Goal: Information Seeking & Learning: Learn about a topic

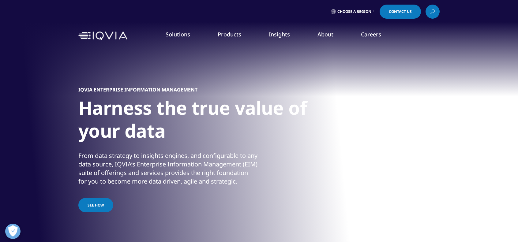
click at [151, 152] on div "From data strategy to insights engines, and configurable to any data source, IQ…" at bounding box center [167, 169] width 179 height 34
click at [116, 164] on div "From data strategy to insights engines, and configurable to any data source, IQ…" at bounding box center [167, 169] width 179 height 34
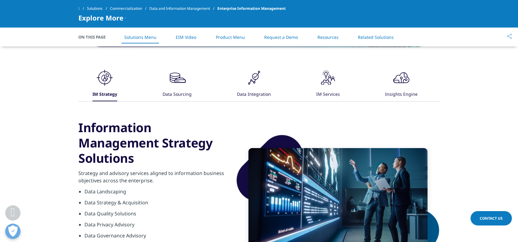
scroll to position [306, 0]
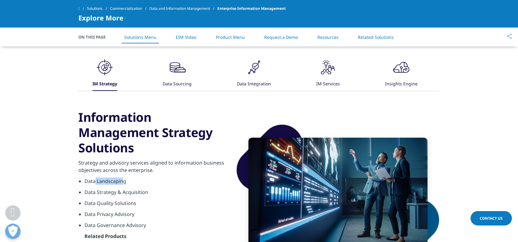
drag, startPoint x: 95, startPoint y: 136, endPoint x: 124, endPoint y: 135, distance: 28.2
click at [124, 178] on li "Data Landscaping" at bounding box center [155, 183] width 142 height 11
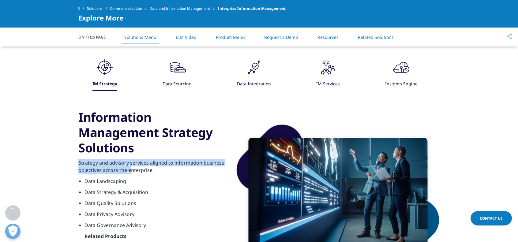
drag, startPoint x: 79, startPoint y: 114, endPoint x: 129, endPoint y: 126, distance: 51.2
click at [129, 159] on p "Strategy and advisory services aligned to information business objectives acros…" at bounding box center [152, 168] width 148 height 18
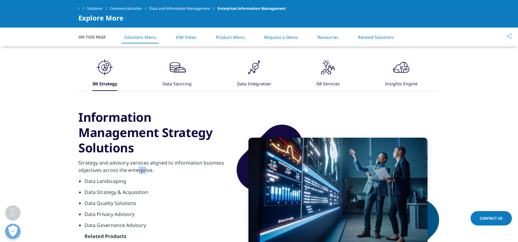
click at [146, 159] on p "Strategy and advisory services aligned to information business objectives acros…" at bounding box center [152, 168] width 148 height 18
drag, startPoint x: 146, startPoint y: 125, endPoint x: 148, endPoint y: 129, distance: 4.4
click at [148, 159] on p "Strategy and advisory services aligned to information business objectives acros…" at bounding box center [152, 168] width 148 height 18
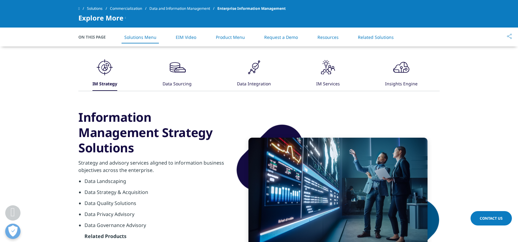
click at [171, 178] on li "Data Landscaping" at bounding box center [155, 183] width 142 height 11
drag, startPoint x: 94, startPoint y: 133, endPoint x: 123, endPoint y: 134, distance: 29.4
click at [123, 178] on li "Data Landscaping" at bounding box center [155, 183] width 142 height 11
click at [128, 189] on li "Data Strategy & Acquisition" at bounding box center [155, 194] width 142 height 11
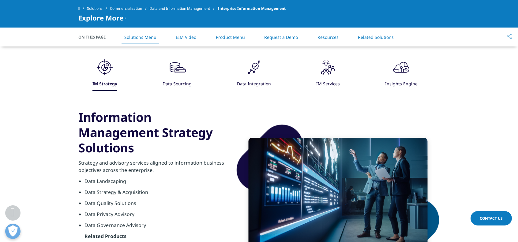
click at [129, 200] on li "Data Quality Solutions" at bounding box center [155, 205] width 142 height 11
click at [148, 211] on li "Data Privacy Advisory" at bounding box center [155, 216] width 142 height 11
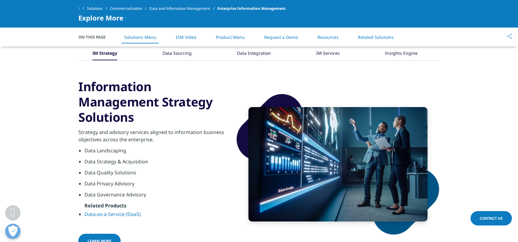
scroll to position [367, 0]
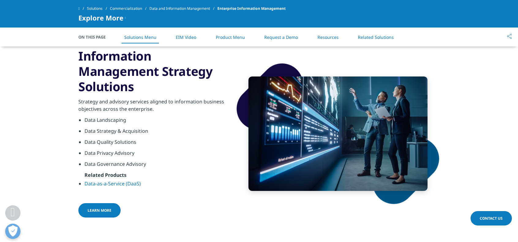
click at [133, 185] on link "Data-as-a-Service (DaaS)" at bounding box center [112, 183] width 56 height 7
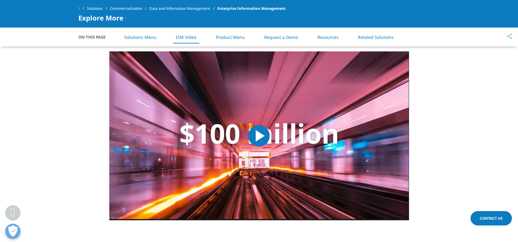
scroll to position [643, 0]
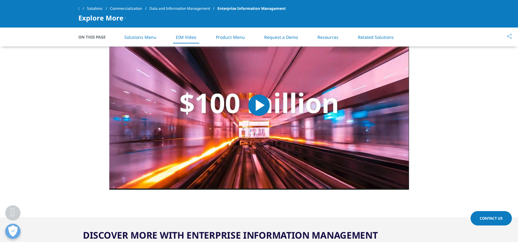
click at [259, 105] on span "Video Player" at bounding box center [259, 105] width 0 height 0
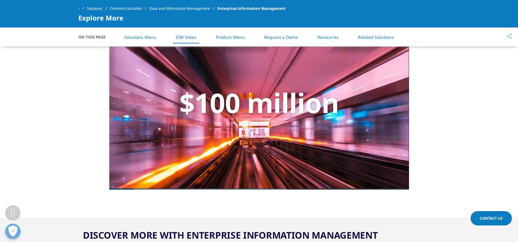
scroll to position [612, 0]
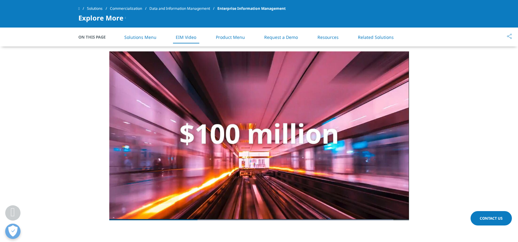
click at [243, 40] on li "Product Menu" at bounding box center [230, 37] width 41 height 18
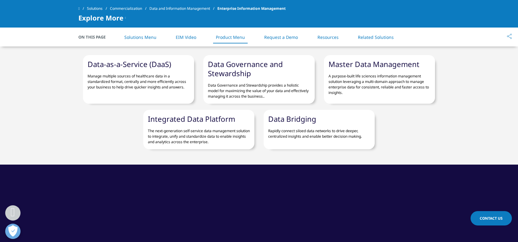
scroll to position [840, 0]
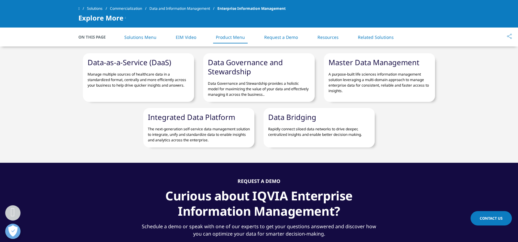
click at [405, 107] on div "Data-as-a-Service (DaaS) Manage multiple sources of healthcare data in a standa…" at bounding box center [258, 100] width 361 height 94
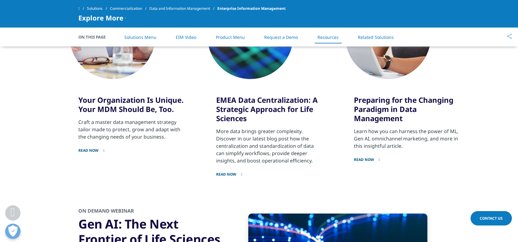
scroll to position [1238, 0]
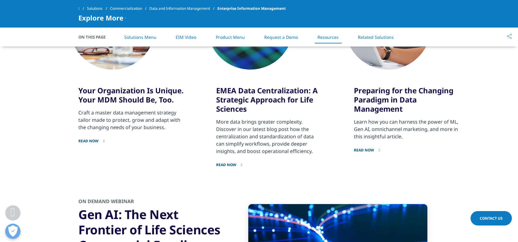
click at [245, 98] on h3 "EMEA Data Centralization: A Strategic Approach for Life Sciences" at bounding box center [268, 100] width 105 height 28
click at [374, 98] on h3 "Preparing for the Changing Paradigm in Data Management" at bounding box center [406, 100] width 105 height 28
click at [311, 123] on p "More data brings greater complexity. Discover in our latest blog post how the c…" at bounding box center [268, 136] width 105 height 37
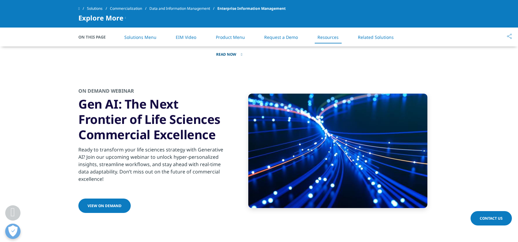
scroll to position [1361, 0]
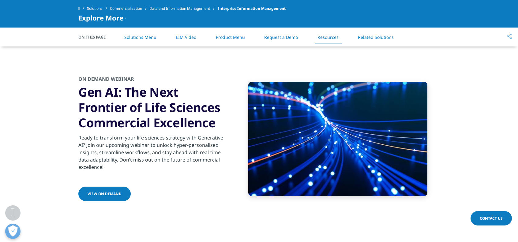
click at [102, 192] on span "VIEW ON DEMAND" at bounding box center [105, 193] width 34 height 5
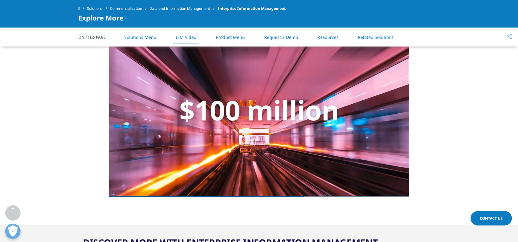
scroll to position [626, 0]
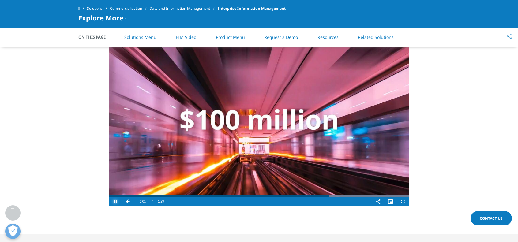
click at [115, 202] on span "Video Player" at bounding box center [115, 202] width 12 height 0
click at [106, 8] on link "Solutions" at bounding box center [98, 8] width 23 height 11
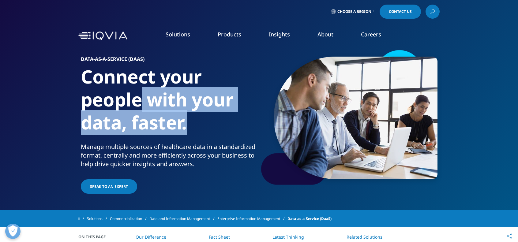
drag, startPoint x: 152, startPoint y: 97, endPoint x: 190, endPoint y: 127, distance: 48.9
click at [190, 127] on h1 "Connect your people with your data, faster." at bounding box center [169, 103] width 176 height 77
click at [213, 137] on h1 "Connect your people with your data, faster." at bounding box center [169, 103] width 176 height 77
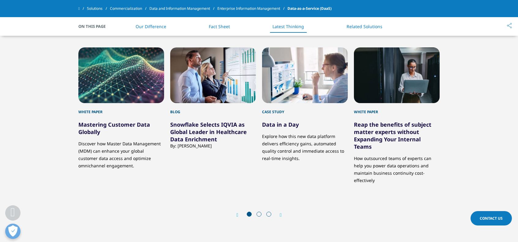
scroll to position [1439, 0]
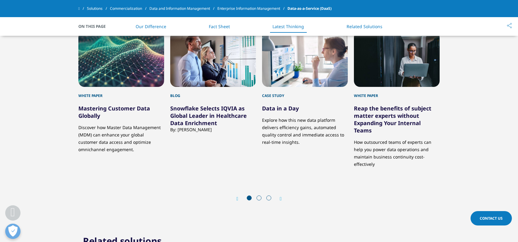
click at [201, 112] on link "Snowflake Selects IQVIA as Global Leader in Healthcare Data Enrichment" at bounding box center [208, 116] width 77 height 22
click at [201, 124] on link "Snowflake Selects IQVIA as Global Leader in Healthcare Data Enrichment" at bounding box center [208, 116] width 77 height 22
click at [203, 112] on link "Snowflake Selects IQVIA as Global Leader in Healthcare Data Enrichment" at bounding box center [208, 116] width 77 height 22
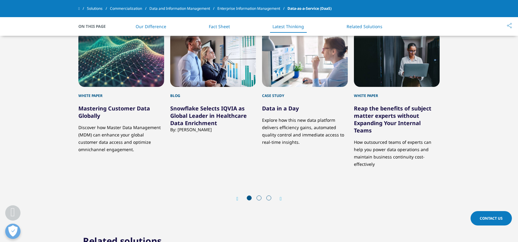
click at [203, 110] on link "Snowflake Selects IQVIA as Global Leader in Healthcare Data Enrichment" at bounding box center [208, 116] width 77 height 22
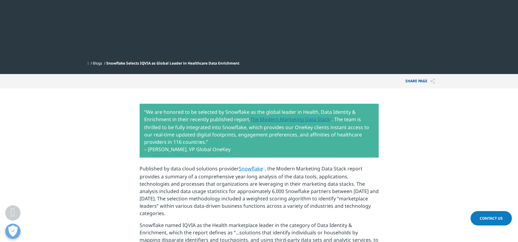
scroll to position [214, 0]
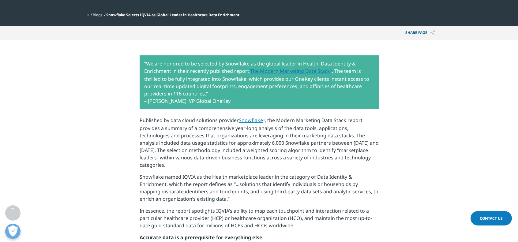
click at [156, 77] on p "“We are honored to be selected by Snowflake as the global leader in Health, Dat…" at bounding box center [259, 82] width 239 height 54
click at [328, 86] on p "“We are honored to be selected by Snowflake as the global leader in Health, Dat…" at bounding box center [259, 82] width 239 height 54
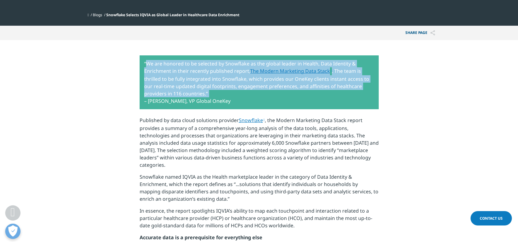
click at [328, 86] on p "“We are honored to be selected by Snowflake as the global leader in Health, Dat…" at bounding box center [259, 82] width 239 height 54
click at [328, 92] on p "“We are honored to be selected by Snowflake as the global leader in Health, Dat…" at bounding box center [259, 82] width 239 height 54
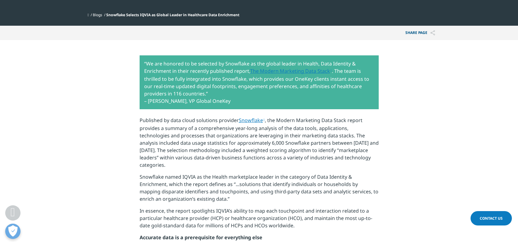
click at [328, 92] on p "“We are honored to be selected by Snowflake as the global leader in Health, Dat…" at bounding box center [259, 82] width 239 height 54
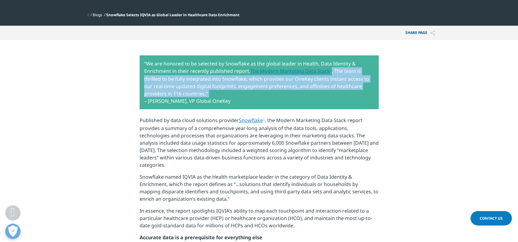
click at [328, 92] on p "“We are honored to be selected by Snowflake as the global leader in Health, Dat…" at bounding box center [259, 82] width 239 height 54
click at [328, 93] on p "“We are honored to be selected by Snowflake as the global leader in Health, Dat…" at bounding box center [259, 82] width 239 height 54
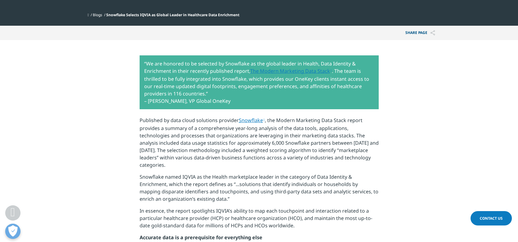
click at [257, 120] on link "Snowflake" at bounding box center [252, 120] width 26 height 7
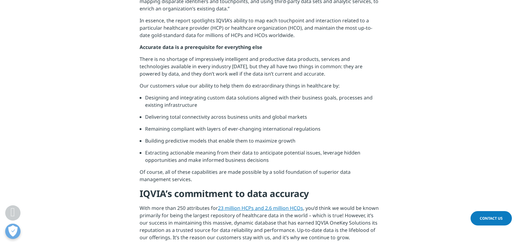
scroll to position [429, 0]
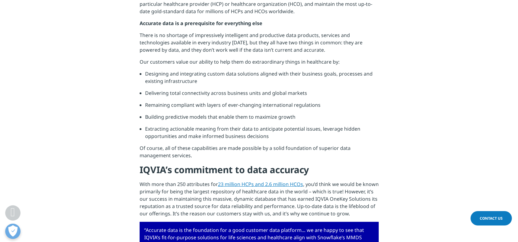
click at [271, 205] on p "With more than 250 attributes for 23 million HCPs and 2.6 million HCOs , you’d …" at bounding box center [259, 201] width 239 height 41
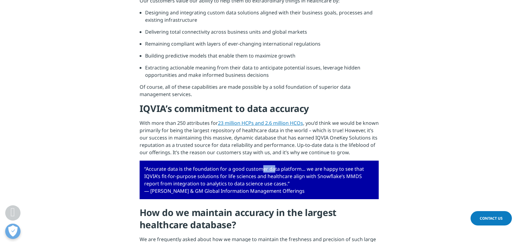
drag, startPoint x: 258, startPoint y: 170, endPoint x: 316, endPoint y: 171, distance: 58.2
click at [291, 170] on p "“Accurate data is the foundation for a good customer data platform… we are happ…" at bounding box center [259, 180] width 239 height 39
drag, startPoint x: 317, startPoint y: 171, endPoint x: 316, endPoint y: 193, distance: 21.4
click at [316, 193] on p "“Accurate data is the foundation for a good customer data platform… we are happ…" at bounding box center [259, 180] width 239 height 39
click at [316, 201] on div "“We are honored to be selected by Snowflake as the global leader in Health, Dat…" at bounding box center [259, 127] width 239 height 695
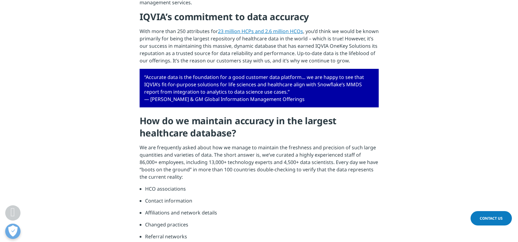
scroll to position [612, 0]
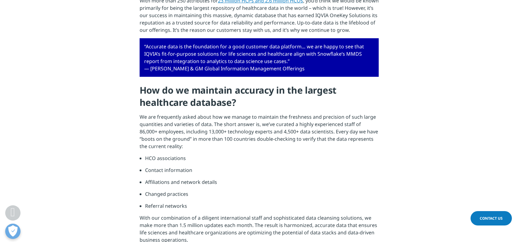
drag, startPoint x: 143, startPoint y: 116, endPoint x: 224, endPoint y: 149, distance: 87.9
click at [224, 149] on p "We are frequently asked about how we manage to maintain the freshness and preci…" at bounding box center [259, 133] width 239 height 41
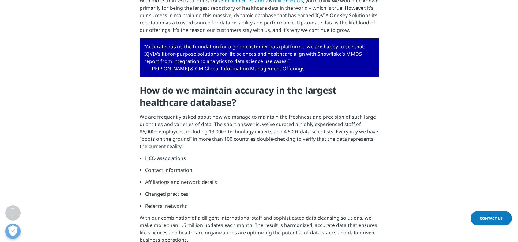
click at [224, 149] on p "We are frequently asked about how we manage to maintain the freshness and preci…" at bounding box center [259, 133] width 239 height 41
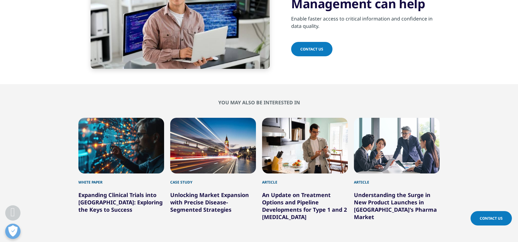
scroll to position [1071, 0]
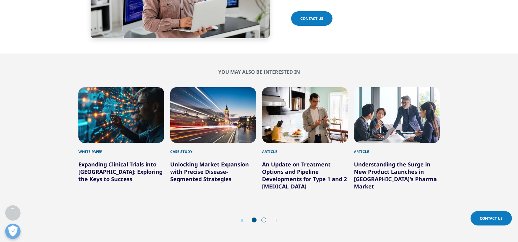
click at [278, 220] on div "Prev Next" at bounding box center [258, 220] width 361 height 18
click at [275, 223] on icon "Next slide" at bounding box center [276, 220] width 2 height 5
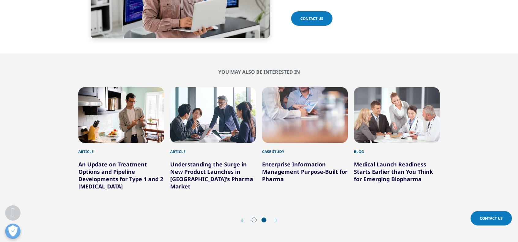
click at [275, 223] on icon "Next slide" at bounding box center [276, 220] width 2 height 5
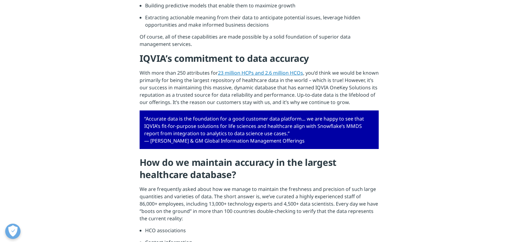
scroll to position [0, 0]
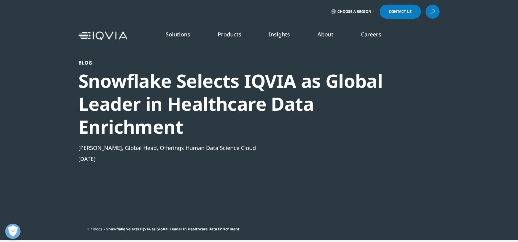
click at [252, 106] on link "Regulatory Compliance" at bounding box center [259, 106] width 93 height 7
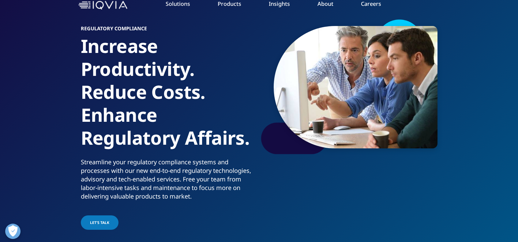
scroll to position [61, 0]
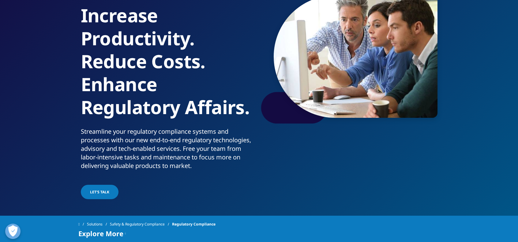
click at [127, 151] on p "Streamline your regulatory compliance systems and processes with our new end-to…" at bounding box center [169, 150] width 176 height 47
click at [173, 152] on p "Streamline your regulatory compliance systems and processes with our new end-to…" at bounding box center [169, 150] width 176 height 47
drag, startPoint x: 131, startPoint y: 149, endPoint x: 168, endPoint y: 152, distance: 36.8
click at [168, 152] on p "Streamline your regulatory compliance systems and processes with our new end-to…" at bounding box center [169, 150] width 176 height 47
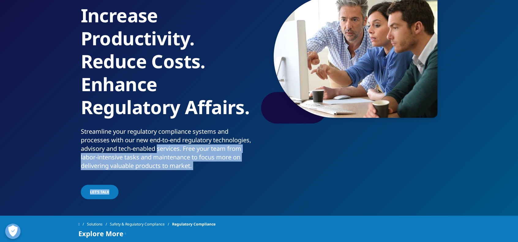
drag, startPoint x: 168, startPoint y: 152, endPoint x: 184, endPoint y: 183, distance: 35.3
click at [178, 179] on div "Regulatory Compliance Increase Productivity. Reduce Costs. Enhance Regulatory A…" at bounding box center [170, 97] width 179 height 205
click at [184, 183] on div "Regulatory Compliance Increase Productivity. Reduce Costs. Enhance Regulatory A…" at bounding box center [170, 97] width 179 height 205
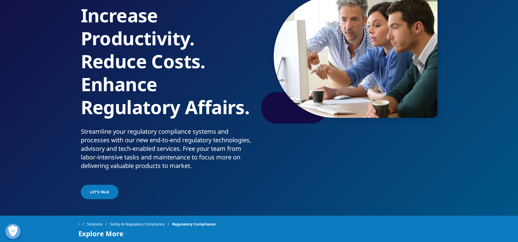
click at [184, 183] on div "Regulatory Compliance Increase Productivity. Reduce Costs. Enhance Regulatory A…" at bounding box center [170, 97] width 179 height 205
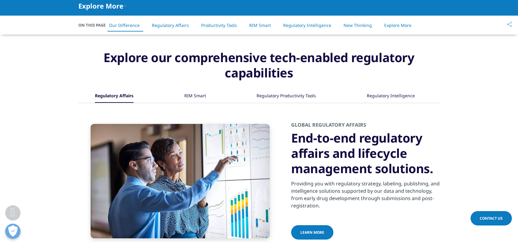
scroll to position [275, 0]
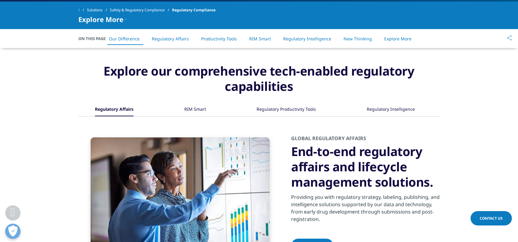
click at [202, 109] on div "RIM Smart" at bounding box center [195, 109] width 22 height 13
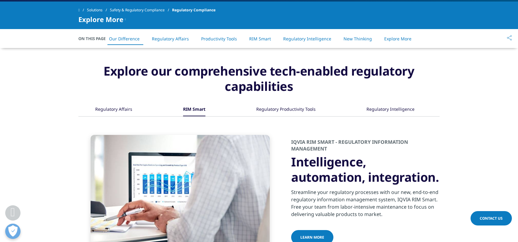
click at [301, 111] on div "Regulatory Productivity Tools" at bounding box center [285, 109] width 59 height 13
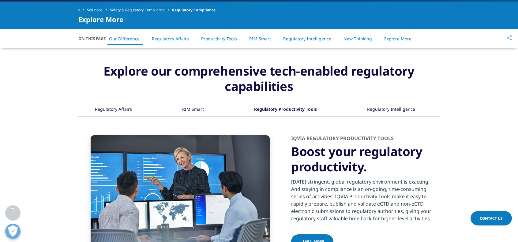
click at [301, 111] on div "Regulatory Productivity Tools" at bounding box center [285, 109] width 63 height 13
click at [379, 111] on div "Regulatory Intelligence" at bounding box center [391, 109] width 48 height 13
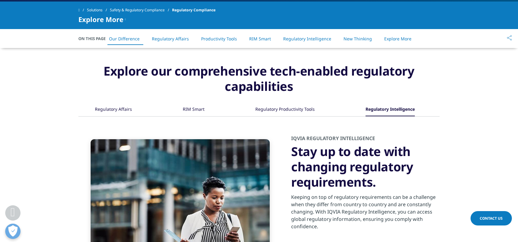
click at [424, 175] on h3 "Stay up to date with changing regulatory requirements." at bounding box center [365, 167] width 148 height 46
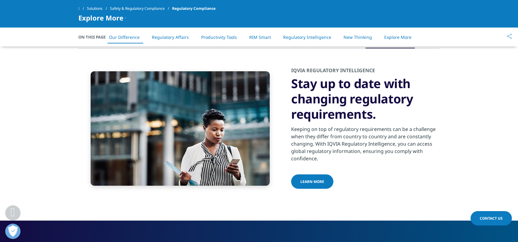
scroll to position [306, 0]
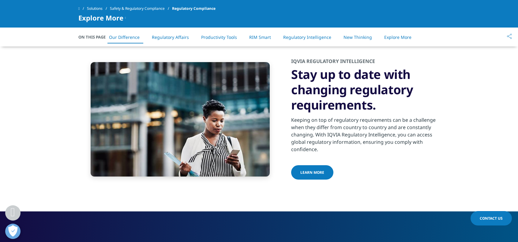
drag, startPoint x: 335, startPoint y: 120, endPoint x: 381, endPoint y: 149, distance: 54.3
click at [381, 149] on div "Keeping on top of regulatory requirements can be a challenge when they differ f…" at bounding box center [365, 133] width 148 height 40
click at [390, 155] on div "IQVIA REGULATORY INTELLIGENCE Stay up to date with changing regulatory requirem…" at bounding box center [365, 119] width 148 height 123
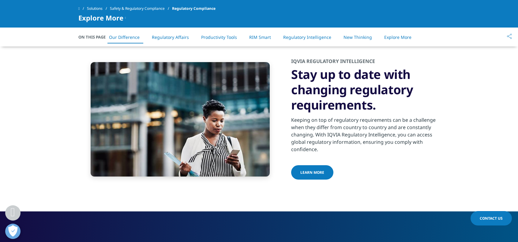
click at [348, 135] on div "Keeping on top of regulatory requirements can be a challenge when they differ f…" at bounding box center [365, 133] width 148 height 40
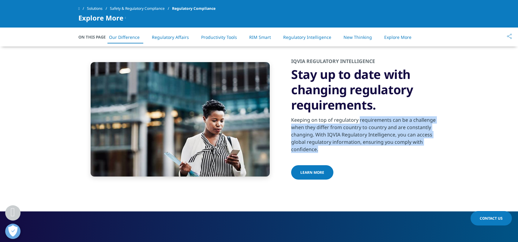
click at [348, 135] on div "Keeping on top of regulatory requirements can be a challenge when they differ f…" at bounding box center [365, 133] width 148 height 40
click at [349, 149] on div "Keeping on top of regulatory requirements can be a challenge when they differ f…" at bounding box center [365, 133] width 148 height 40
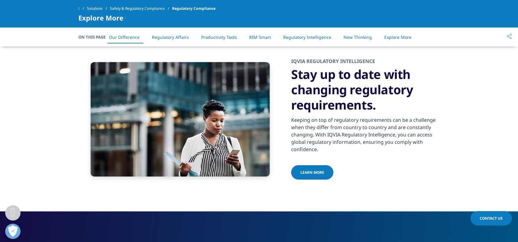
click at [325, 167] on link "Learn more" at bounding box center [312, 172] width 42 height 14
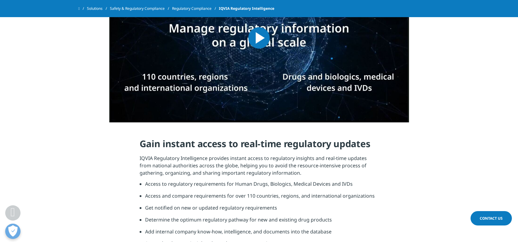
scroll to position [367, 0]
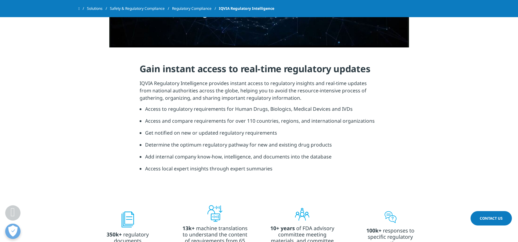
click at [183, 124] on li "Access and compare requirements for over 110 countries, regions, and internatio…" at bounding box center [262, 123] width 234 height 12
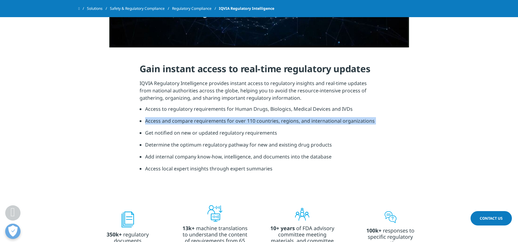
click at [183, 124] on li "Access and compare requirements for over 110 countries, regions, and internatio…" at bounding box center [262, 123] width 234 height 12
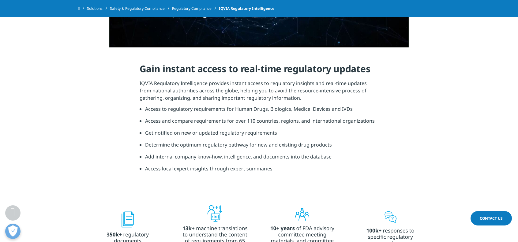
click at [184, 134] on li "Get notified on new or updated regulatory requirements" at bounding box center [262, 135] width 234 height 12
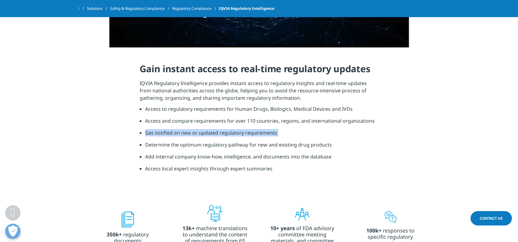
click at [184, 134] on li "Get notified on new or updated regulatory requirements" at bounding box center [262, 135] width 234 height 12
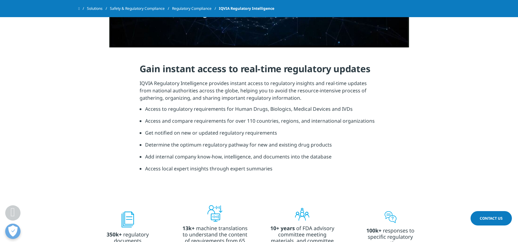
click at [184, 165] on li "Access local expert insights through expert summaries" at bounding box center [262, 171] width 234 height 12
click at [194, 155] on li "Add internal company know-how, intelligence, and documents into the database" at bounding box center [262, 159] width 234 height 12
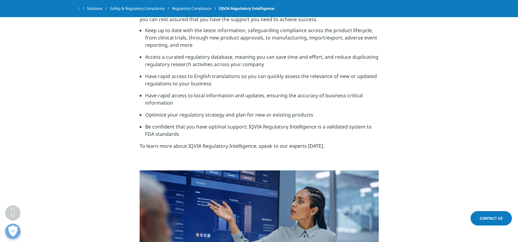
scroll to position [1316, 0]
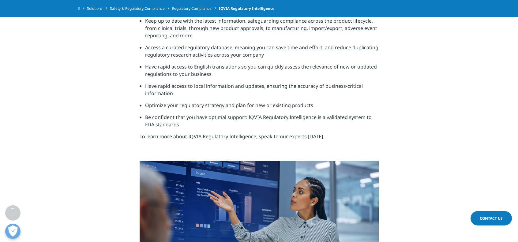
click at [388, 149] on section "Achieve success at every stage of your product lifecycle With the unrivalled ex…" at bounding box center [259, 137] width 518 height 366
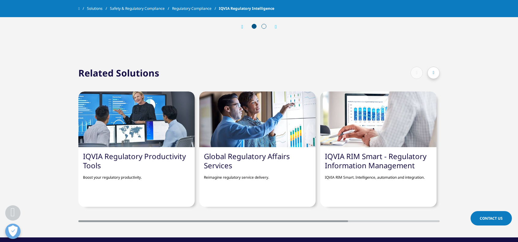
scroll to position [1806, 0]
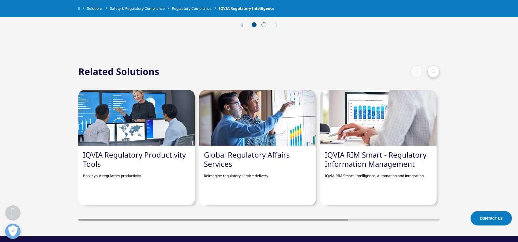
click at [238, 155] on link "Global Regulatory Affairs Services" at bounding box center [247, 159] width 86 height 19
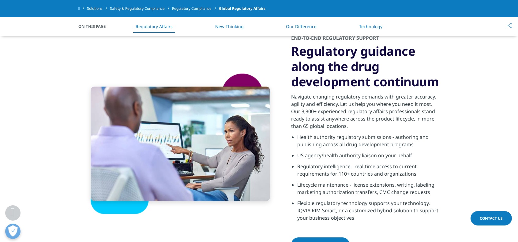
scroll to position [275, 0]
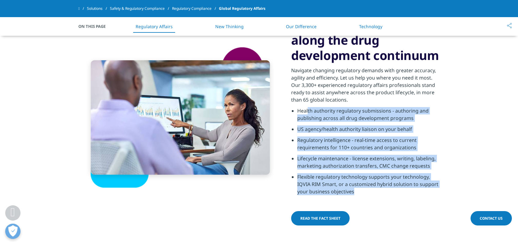
drag, startPoint x: 307, startPoint y: 110, endPoint x: 442, endPoint y: 191, distance: 157.2
click at [442, 191] on section "END-TO-END REGULATORY SUPPORT Regulatory guidance along the drug development co…" at bounding box center [259, 110] width 518 height 234
click at [452, 170] on section "END-TO-END REGULATORY SUPPORT Regulatory guidance along the drug development co…" at bounding box center [259, 110] width 518 height 234
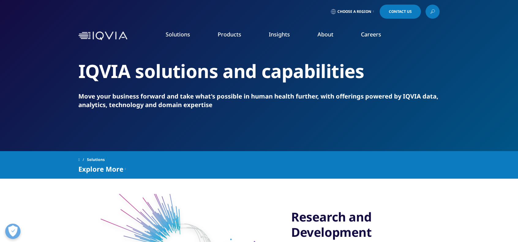
click at [348, 80] on link "Health Data Apps & AI" at bounding box center [352, 76] width 93 height 7
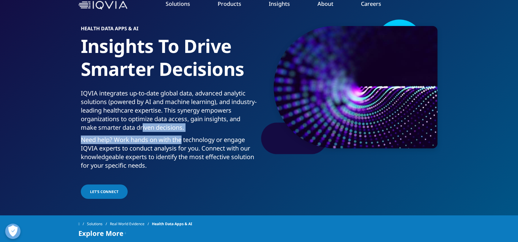
click at [178, 136] on div "IQVIA integrates up-to-date global data, advanced analytic solutions (powered b…" at bounding box center [169, 131] width 176 height 84
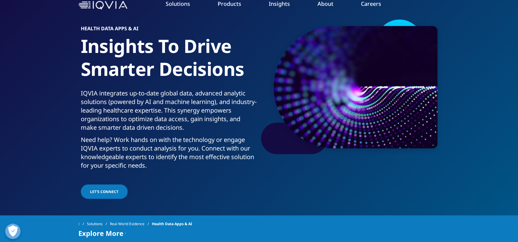
click at [173, 149] on p "Need help? Work hands on with the technology or engage IQVIA experts to conduct…" at bounding box center [169, 155] width 176 height 38
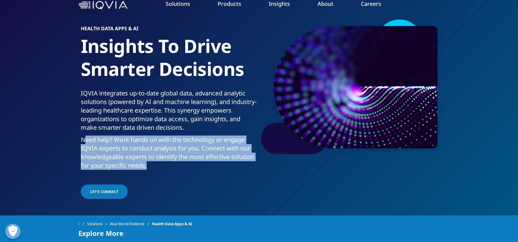
click at [173, 149] on p "Need help? Work hands on with the technology or engage IQVIA experts to conduct…" at bounding box center [169, 155] width 176 height 38
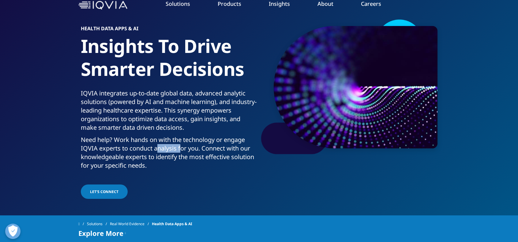
click at [173, 149] on p "Need help? Work hands on with the technology or engage IQVIA experts to conduct…" at bounding box center [169, 155] width 176 height 38
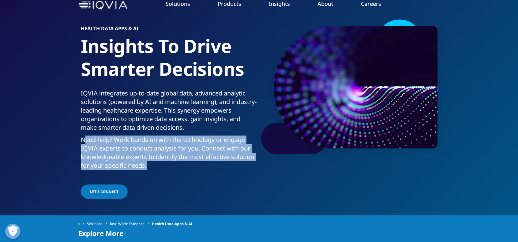
click at [173, 149] on p "Need help? Work hands on with the technology or engage IQVIA experts to conduct…" at bounding box center [169, 155] width 176 height 38
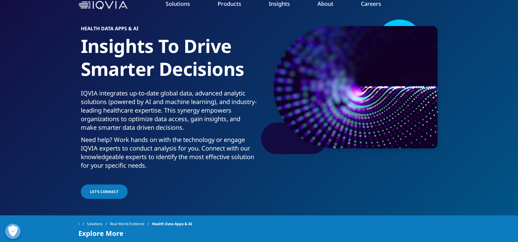
click at [171, 114] on p "IQVIA integrates up-to-date global data, advanced analytic solutions (powered b…" at bounding box center [169, 112] width 176 height 47
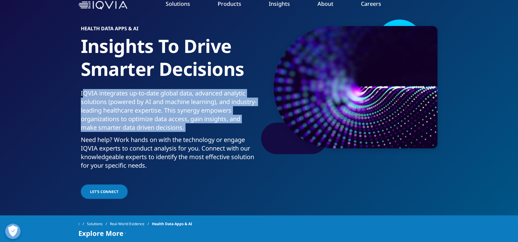
click at [171, 114] on p "IQVIA integrates up-to-date global data, advanced analytic solutions (powered b…" at bounding box center [169, 112] width 176 height 47
click at [377, 6] on link "Careers" at bounding box center [371, 3] width 20 height 7
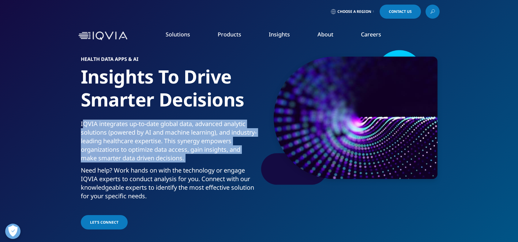
click at [372, 36] on link "Careers" at bounding box center [371, 34] width 20 height 7
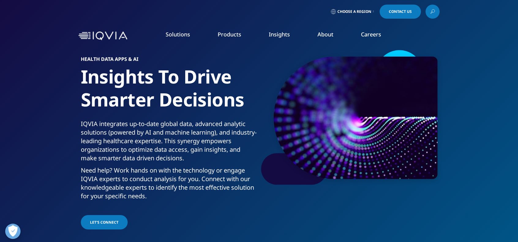
click at [373, 11] on icon at bounding box center [373, 11] width 1 height 2
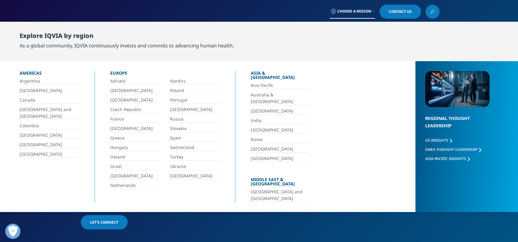
click at [181, 147] on link "Switzerland" at bounding box center [195, 147] width 50 height 7
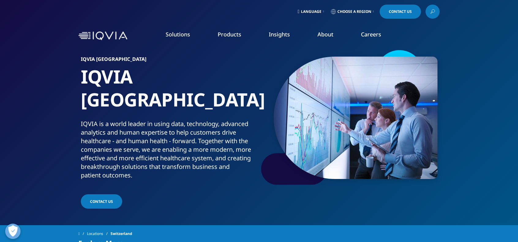
click at [157, 99] on link "Consulting" at bounding box center [198, 99] width 108 height 7
